Goal: Task Accomplishment & Management: Manage account settings

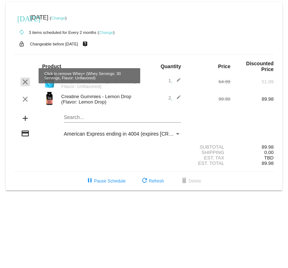
click at [28, 77] on mat-icon "clear" at bounding box center [25, 81] width 9 height 9
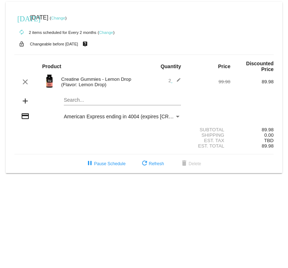
click at [92, 94] on mat-card "[DATE] [DATE] ( Change ) autorenew 2 items scheduled for Every 2 months ( Chang…" at bounding box center [144, 87] width 276 height 171
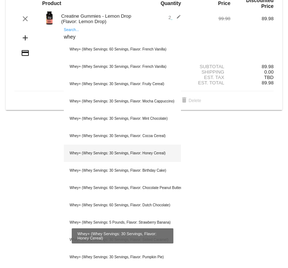
scroll to position [63, 0]
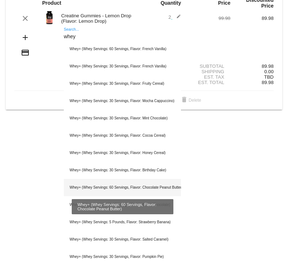
type input "whey"
click at [128, 185] on div "Whey+ (Whey Servings: 60 Servings, Flavor: Chocolate Peanut Butter)" at bounding box center [122, 187] width 117 height 17
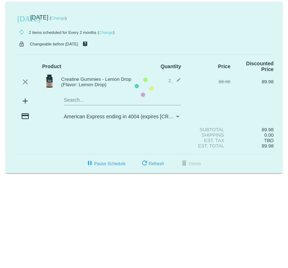
scroll to position [0, 0]
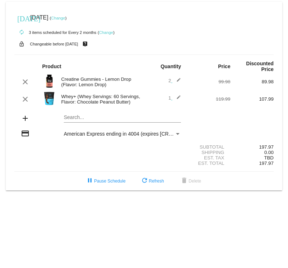
click at [165, 131] on span "American Express ending in 4004 (expires [CREDIT_CARD_DATA])" at bounding box center [140, 134] width 152 height 6
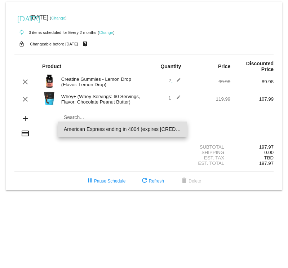
click at [120, 155] on div at bounding box center [144, 134] width 288 height 268
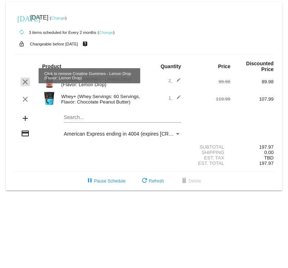
click at [27, 77] on mat-icon "clear" at bounding box center [25, 81] width 9 height 9
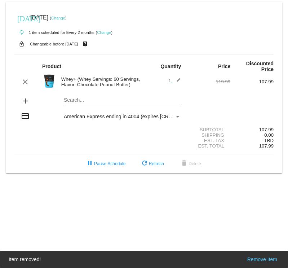
click at [72, 96] on mat-card "[DATE] [DATE] ( Change ) autorenew 1 item scheduled for Every 2 months ( Change…" at bounding box center [144, 87] width 276 height 171
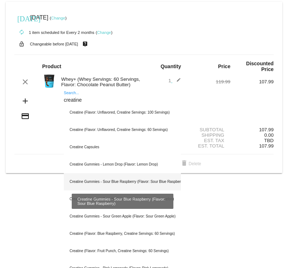
scroll to position [21, 0]
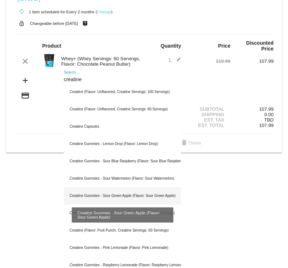
type input "creatine"
click at [85, 194] on div "Creatine Gummies - Sour Green Apple (Flavor: Sour Green Apple)" at bounding box center [122, 195] width 117 height 17
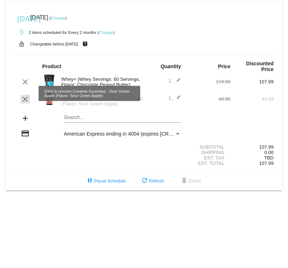
click at [26, 95] on mat-icon "clear" at bounding box center [25, 99] width 9 height 9
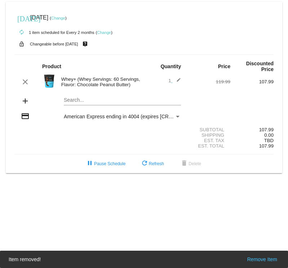
click at [74, 93] on mat-card "[DATE] [DATE] ( Change ) autorenew 1 item scheduled for Every 2 months ( Change…" at bounding box center [144, 87] width 276 height 171
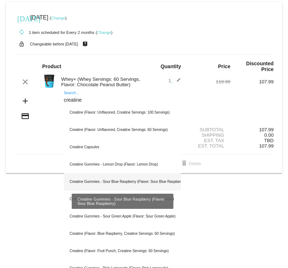
scroll to position [21, 0]
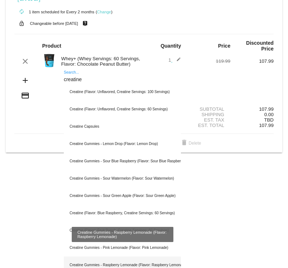
type input "creatine"
click at [123, 260] on div "Creatine Gummies - Raspberry Lemonade (Flavor: Raspberry Lemonade)" at bounding box center [122, 264] width 117 height 17
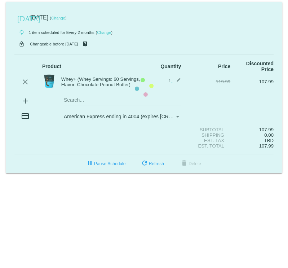
scroll to position [0, 0]
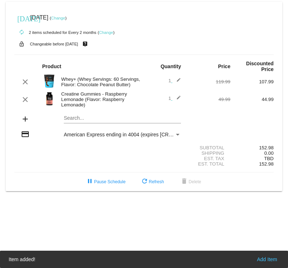
click at [177, 95] on mat-icon "edit" at bounding box center [176, 99] width 9 height 9
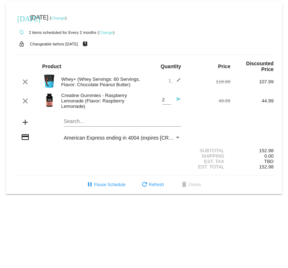
type input "2"
click at [170, 97] on input "2" at bounding box center [166, 99] width 9 height 5
click at [180, 97] on mat-icon "send" at bounding box center [176, 101] width 9 height 9
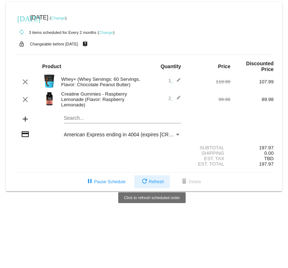
click at [157, 179] on span "refresh Refresh" at bounding box center [152, 181] width 24 height 5
